Goal: Task Accomplishment & Management: Use online tool/utility

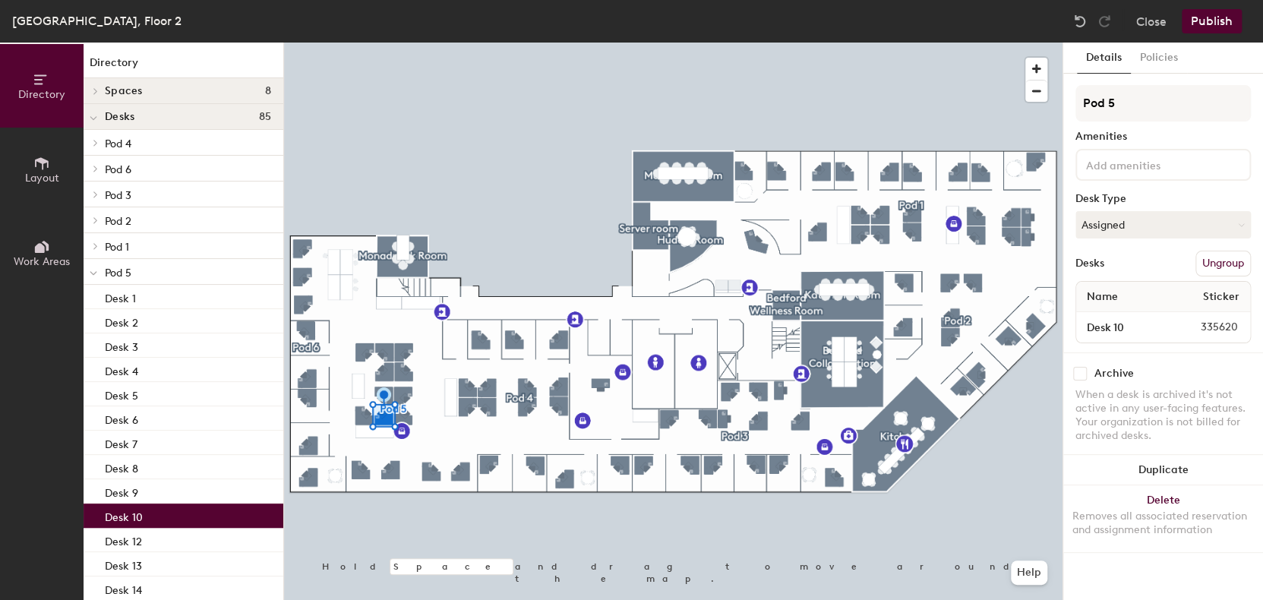
click at [1151, 220] on button "Assigned" at bounding box center [1162, 224] width 175 height 27
click at [1107, 320] on div "Hoteled" at bounding box center [1152, 317] width 152 height 23
click at [1205, 26] on button "Publish" at bounding box center [1212, 21] width 60 height 24
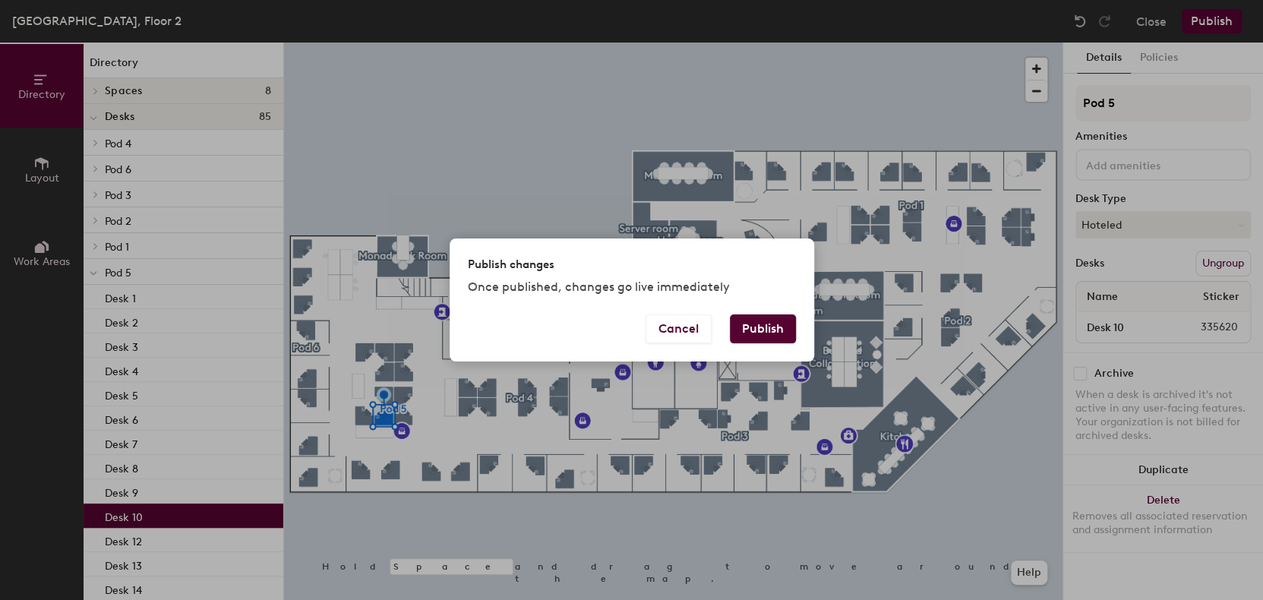
click at [782, 336] on button "Publish" at bounding box center [763, 328] width 66 height 29
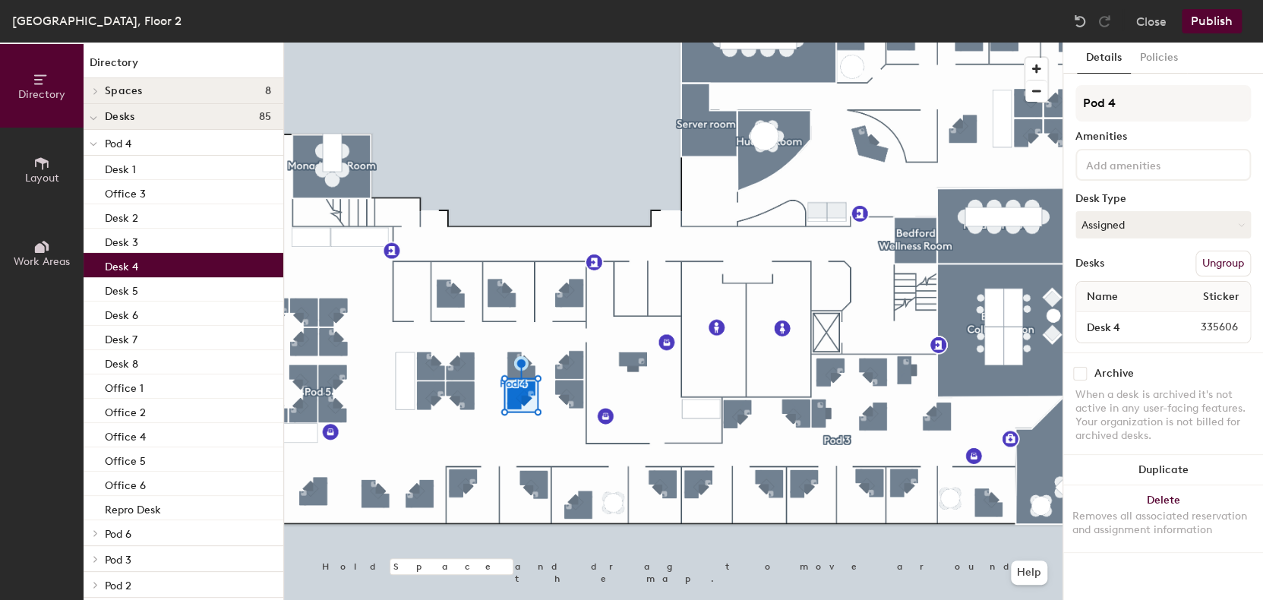
click at [1129, 226] on button "Assigned" at bounding box center [1162, 224] width 175 height 27
click at [1101, 313] on div "Hoteled" at bounding box center [1152, 317] width 152 height 23
click at [1208, 17] on button "Publish" at bounding box center [1212, 21] width 60 height 24
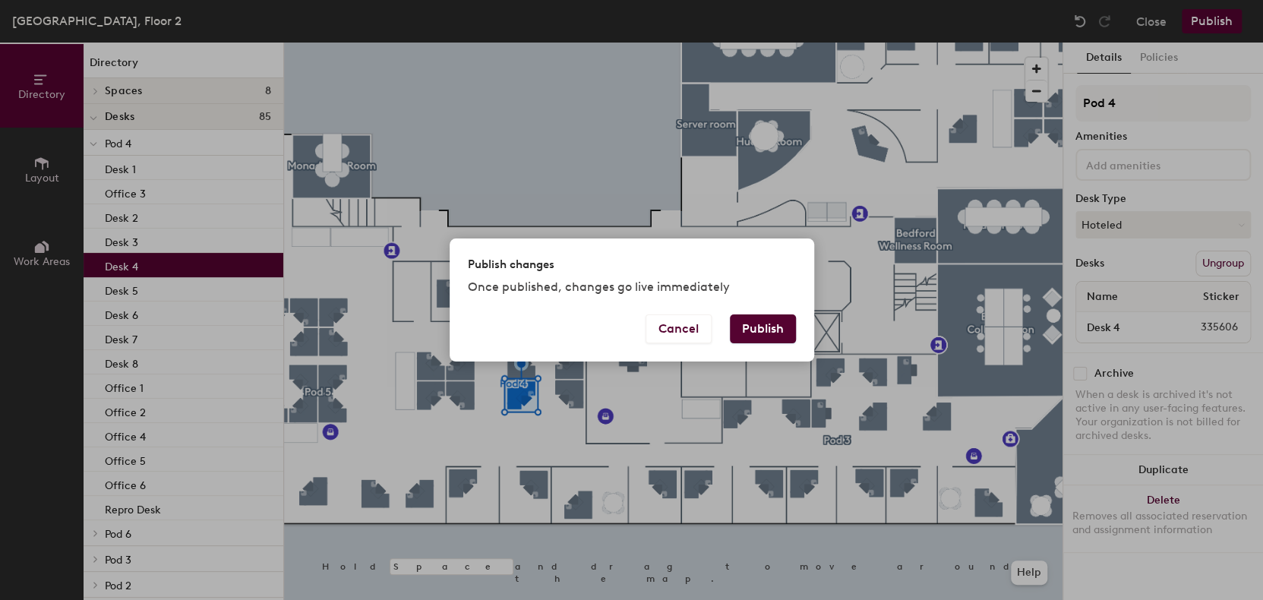
click at [759, 330] on button "Publish" at bounding box center [763, 328] width 66 height 29
